Goal: Task Accomplishment & Management: Complete application form

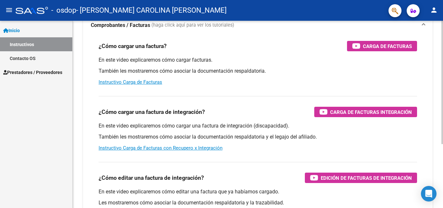
scroll to position [65, 0]
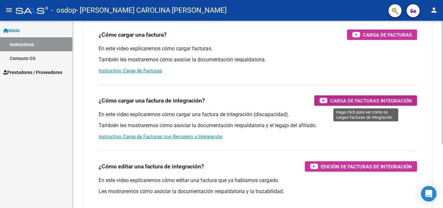
click at [397, 101] on span "Carga de Facturas Integración" at bounding box center [371, 101] width 82 height 8
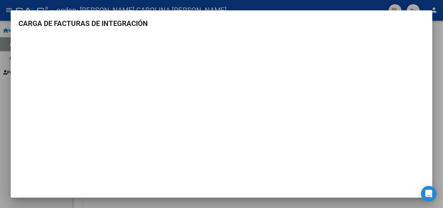
click at [443, 66] on div at bounding box center [221, 104] width 443 height 208
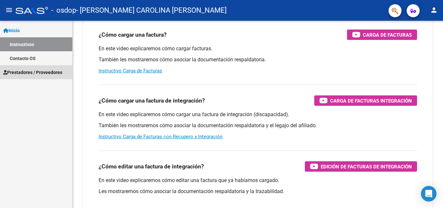
click at [29, 74] on span "Prestadores / Proveedores" at bounding box center [32, 72] width 59 height 7
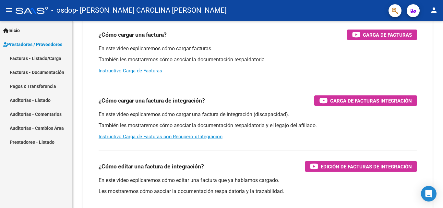
click at [53, 71] on link "Facturas - Documentación" at bounding box center [36, 72] width 72 height 14
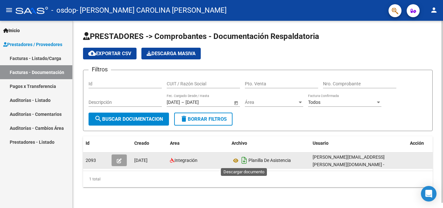
click at [244, 163] on icon "Descargar documento" at bounding box center [244, 160] width 8 height 10
click at [273, 158] on span "Planilla De Asistencia" at bounding box center [270, 160] width 43 height 5
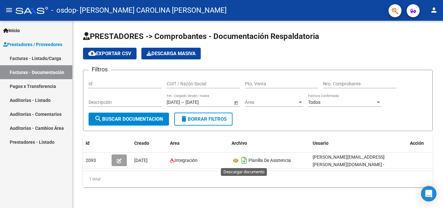
click at [244, 163] on icon "Descargar documento" at bounding box center [244, 160] width 8 height 10
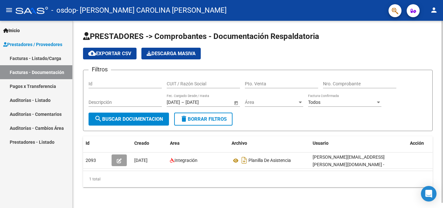
scroll to position [5, 0]
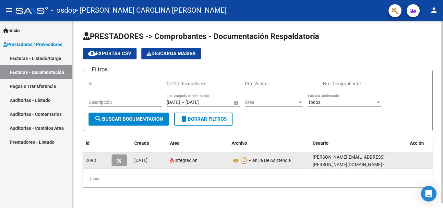
click at [123, 156] on button "button" at bounding box center [119, 160] width 15 height 12
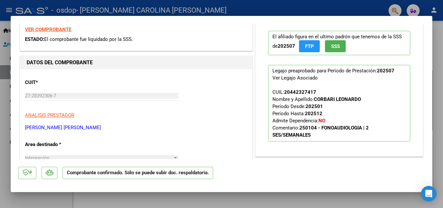
scroll to position [0, 0]
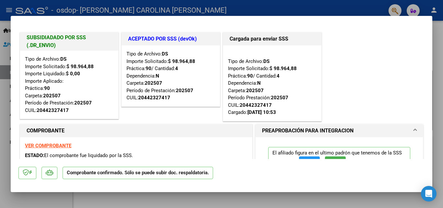
click at [437, 44] on div at bounding box center [221, 104] width 443 height 208
type input "$ 0,00"
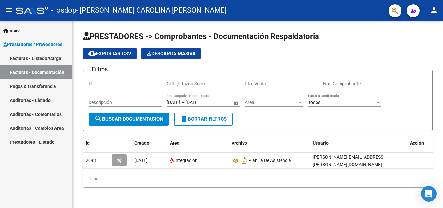
click at [34, 44] on span "Prestadores / Proveedores" at bounding box center [32, 44] width 59 height 7
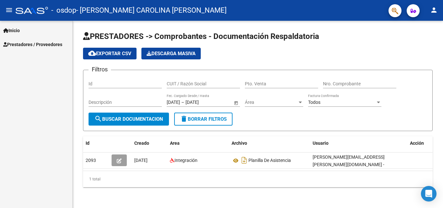
click at [34, 44] on span "Prestadores / Proveedores" at bounding box center [32, 44] width 59 height 7
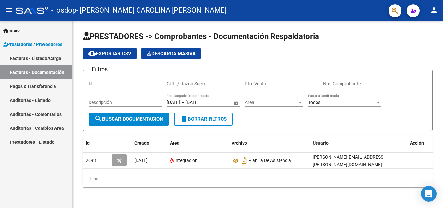
click at [36, 59] on link "Facturas - Listado/Carga" at bounding box center [36, 58] width 72 height 14
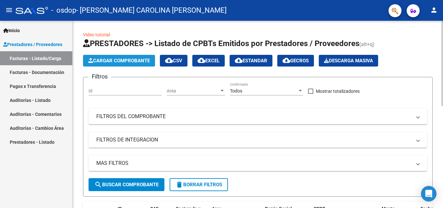
click at [146, 57] on button "Cargar Comprobante" at bounding box center [119, 61] width 72 height 12
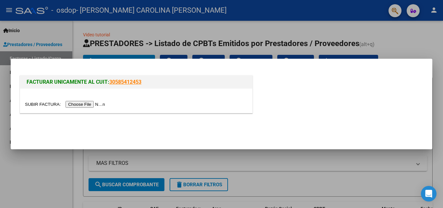
click at [92, 106] on input "file" at bounding box center [66, 104] width 82 height 7
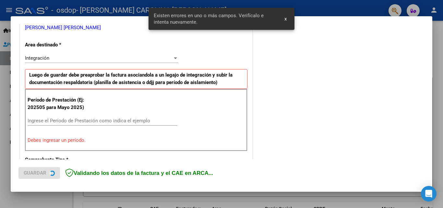
scroll to position [146, 0]
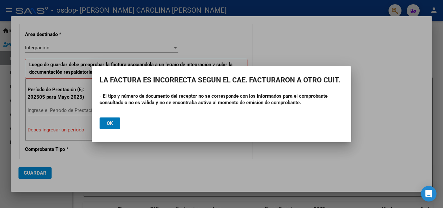
click at [114, 122] on button "Ok" at bounding box center [110, 123] width 21 height 12
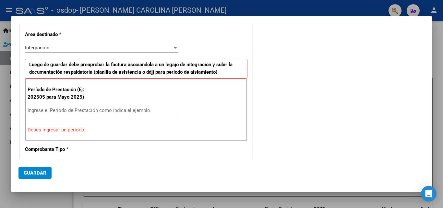
click at [174, 48] on div at bounding box center [175, 48] width 3 height 2
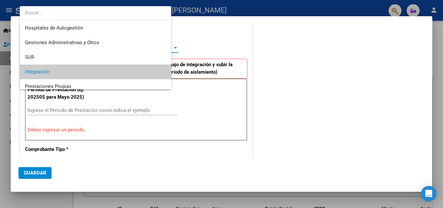
scroll to position [24, 0]
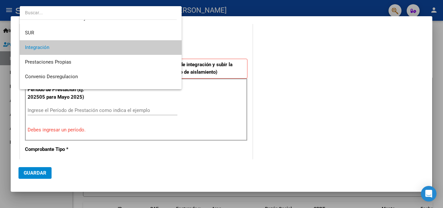
click at [173, 48] on mat-option "Integración" at bounding box center [101, 47] width 162 height 15
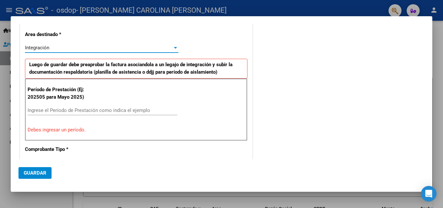
click at [344, 4] on div at bounding box center [221, 104] width 443 height 208
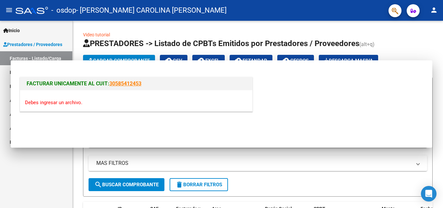
scroll to position [0, 0]
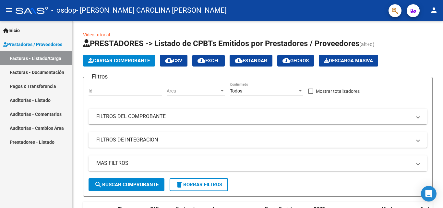
click at [44, 40] on link "Prestadores / Proveedores" at bounding box center [36, 44] width 72 height 14
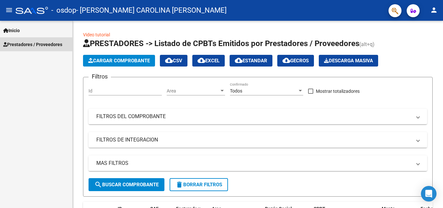
click at [44, 43] on span "Prestadores / Proveedores" at bounding box center [32, 44] width 59 height 7
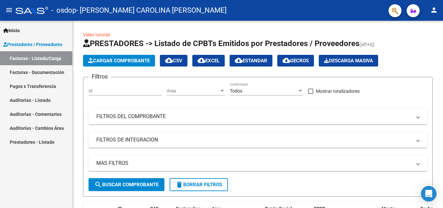
click at [45, 58] on link "Facturas - Listado/Carga" at bounding box center [36, 58] width 72 height 14
click at [38, 72] on link "Facturas - Documentación" at bounding box center [36, 72] width 72 height 14
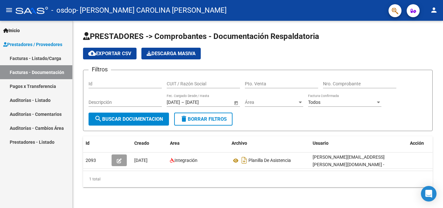
click at [43, 59] on link "Facturas - Listado/Carga" at bounding box center [36, 58] width 72 height 14
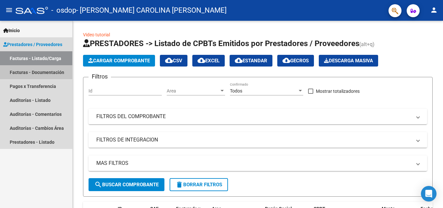
click at [30, 71] on link "Facturas - Documentación" at bounding box center [36, 72] width 72 height 14
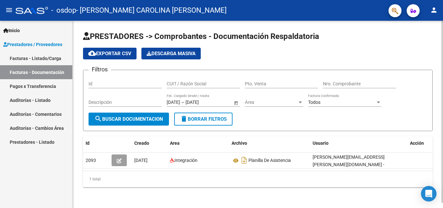
click at [300, 103] on div at bounding box center [300, 103] width 3 height 2
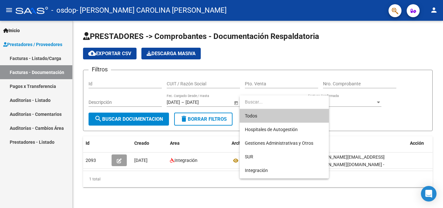
click at [299, 81] on div at bounding box center [221, 104] width 443 height 208
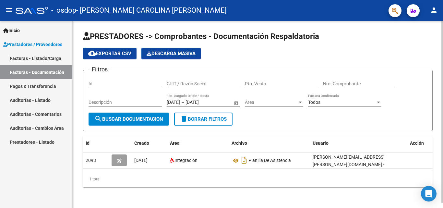
click at [378, 102] on div at bounding box center [378, 103] width 3 height 2
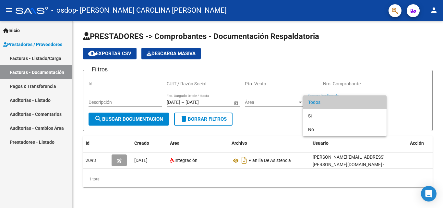
click at [393, 95] on div at bounding box center [221, 104] width 443 height 208
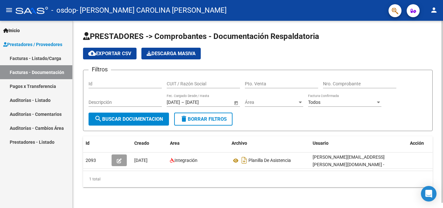
scroll to position [5, 0]
click at [297, 100] on span "Área" at bounding box center [271, 103] width 53 height 6
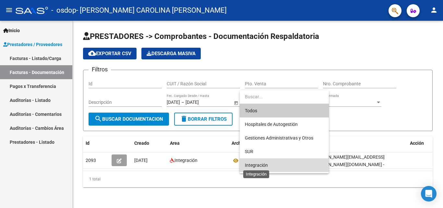
click at [264, 167] on span "Integración" at bounding box center [256, 165] width 23 height 5
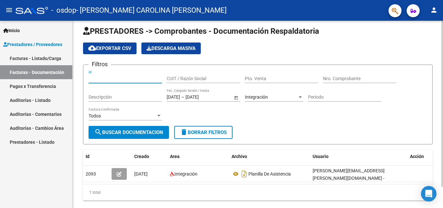
click at [102, 80] on input "Id" at bounding box center [125, 79] width 73 height 6
click at [42, 59] on link "Facturas - Listado/Carga" at bounding box center [36, 58] width 72 height 14
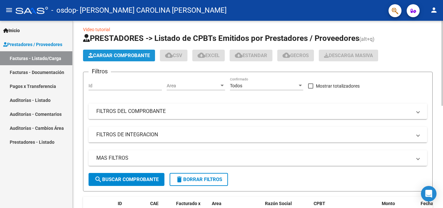
click at [125, 55] on span "Cargar Comprobante" at bounding box center [119, 56] width 62 height 6
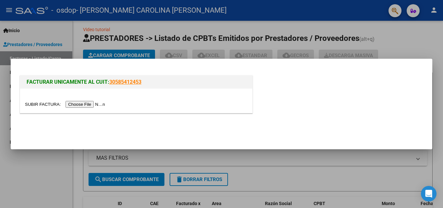
click at [97, 105] on input "file" at bounding box center [66, 104] width 82 height 7
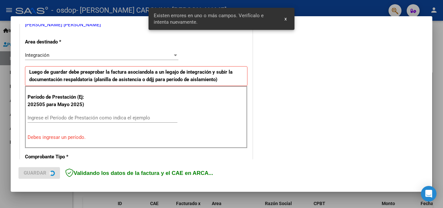
scroll to position [146, 0]
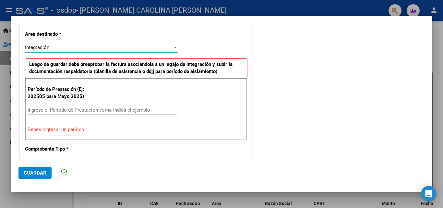
click at [170, 46] on div "Integración" at bounding box center [99, 47] width 148 height 6
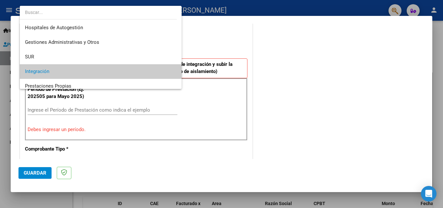
scroll to position [24, 0]
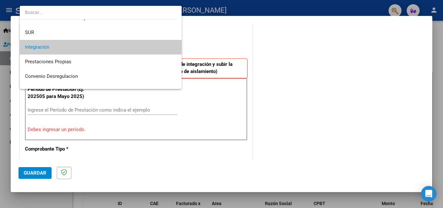
click at [170, 46] on span "Integración" at bounding box center [101, 47] width 152 height 15
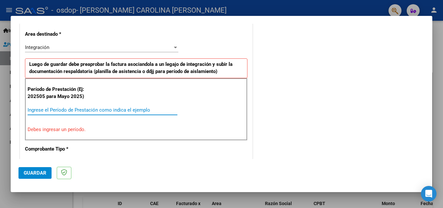
click at [34, 112] on input "Ingrese el Período de Prestación como indica el ejemplo" at bounding box center [103, 110] width 150 height 6
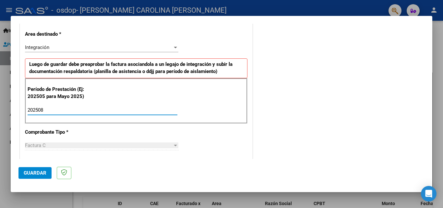
type input "202508"
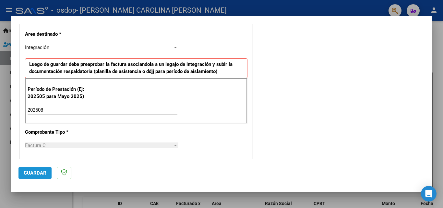
click at [42, 173] on span "Guardar" at bounding box center [35, 173] width 23 height 6
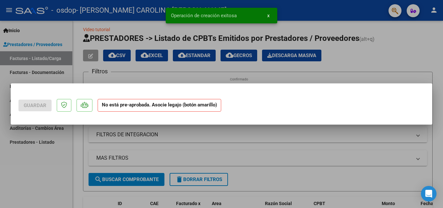
scroll to position [0, 0]
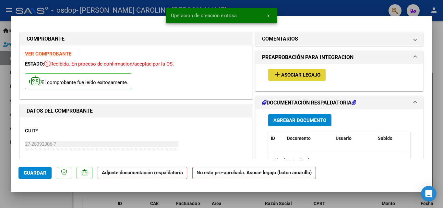
click at [294, 72] on span "Asociar Legajo" at bounding box center [300, 75] width 39 height 6
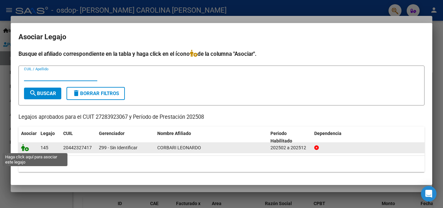
click at [28, 151] on icon at bounding box center [25, 147] width 8 height 7
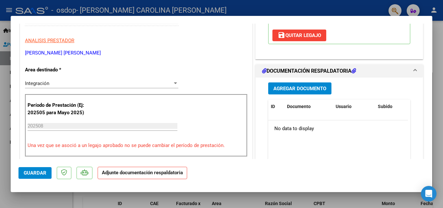
scroll to position [121, 0]
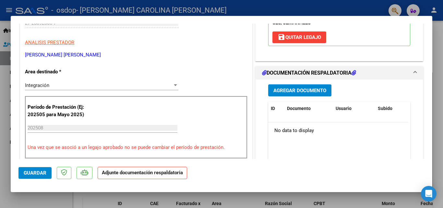
click at [311, 90] on span "Agregar Documento" at bounding box center [300, 91] width 53 height 6
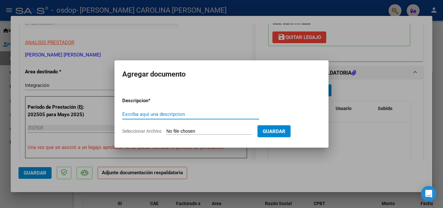
click at [140, 114] on input "Escriba aquí una descripcion" at bounding box center [190, 114] width 137 height 6
type input "planilla de asistencia"
click at [204, 132] on input "Seleccionar Archivo" at bounding box center [209, 131] width 86 height 6
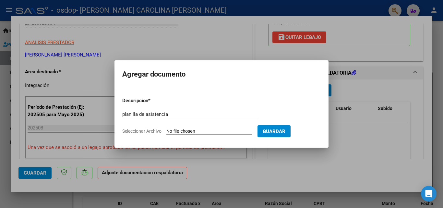
type input "C:\fakepath\corbari asistencia agosto fono.pdf"
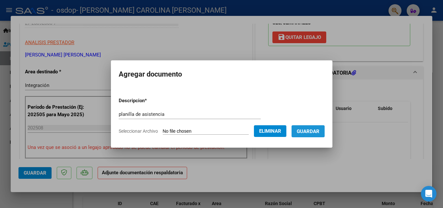
click at [320, 132] on span "Guardar" at bounding box center [308, 131] width 23 height 6
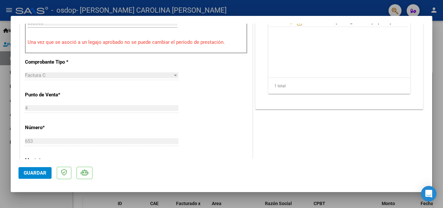
scroll to position [227, 0]
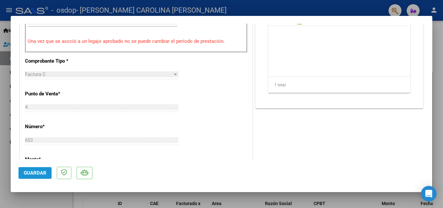
click at [37, 173] on span "Guardar" at bounding box center [35, 173] width 23 height 6
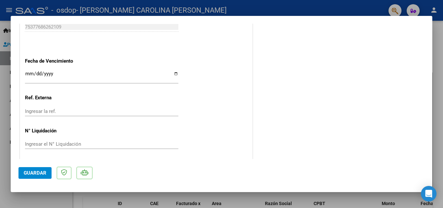
scroll to position [446, 0]
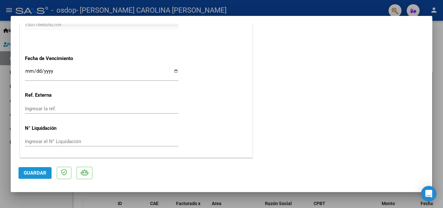
click at [32, 175] on span "Guardar" at bounding box center [35, 173] width 23 height 6
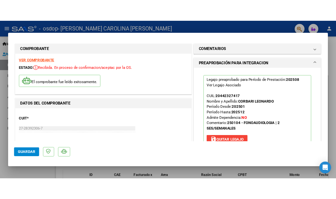
scroll to position [0, 0]
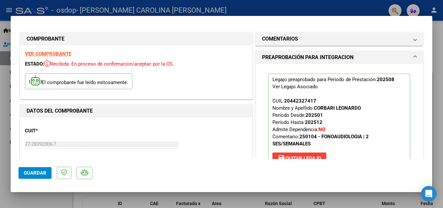
click at [439, 27] on div at bounding box center [221, 104] width 443 height 208
type input "$ 0,00"
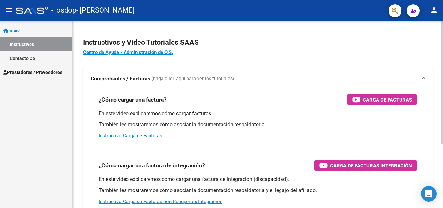
scroll to position [32, 0]
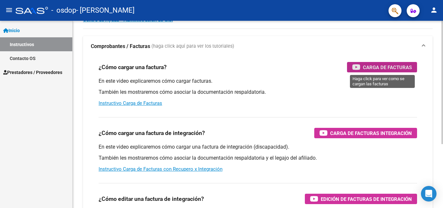
click at [377, 68] on span "Carga de Facturas" at bounding box center [387, 67] width 49 height 8
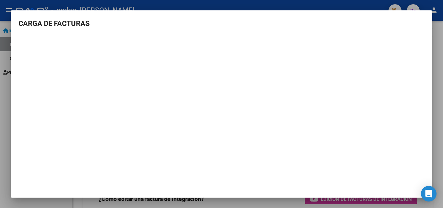
click at [436, 31] on div at bounding box center [221, 104] width 443 height 208
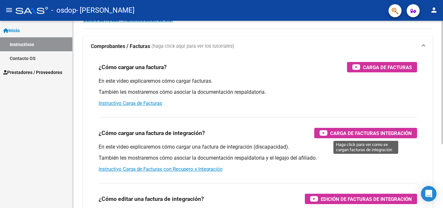
click at [349, 136] on span "Carga de Facturas Integración" at bounding box center [371, 133] width 82 height 8
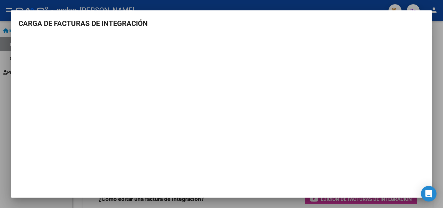
click at [443, 55] on div at bounding box center [221, 104] width 443 height 208
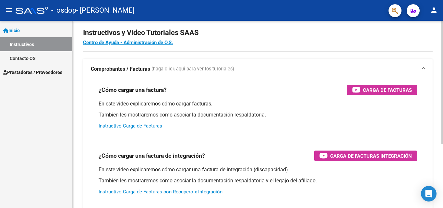
scroll to position [0, 0]
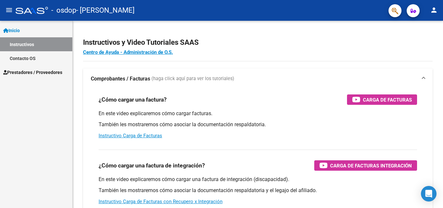
click at [24, 72] on span "Prestadores / Proveedores" at bounding box center [32, 72] width 59 height 7
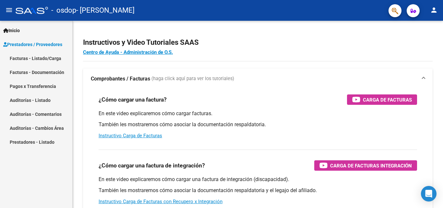
click at [37, 58] on link "Facturas - Listado/Carga" at bounding box center [36, 58] width 72 height 14
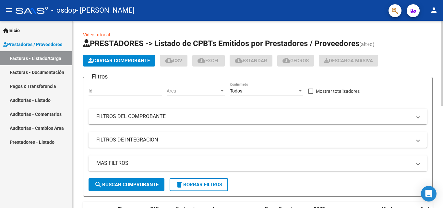
click at [129, 60] on span "Cargar Comprobante" at bounding box center [119, 61] width 62 height 6
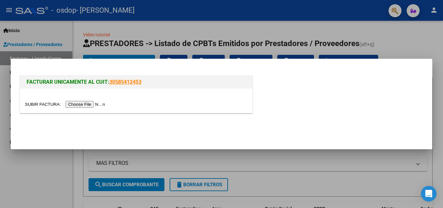
click at [130, 82] on link "30585412453" at bounding box center [125, 82] width 32 height 6
click at [92, 106] on input "file" at bounding box center [66, 104] width 82 height 7
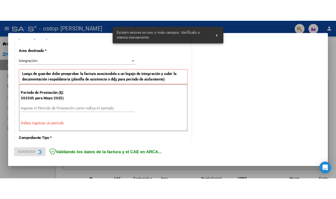
scroll to position [146, 0]
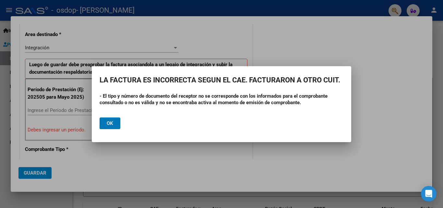
click at [115, 121] on button "Ok" at bounding box center [110, 123] width 21 height 12
